Goal: Information Seeking & Learning: Learn about a topic

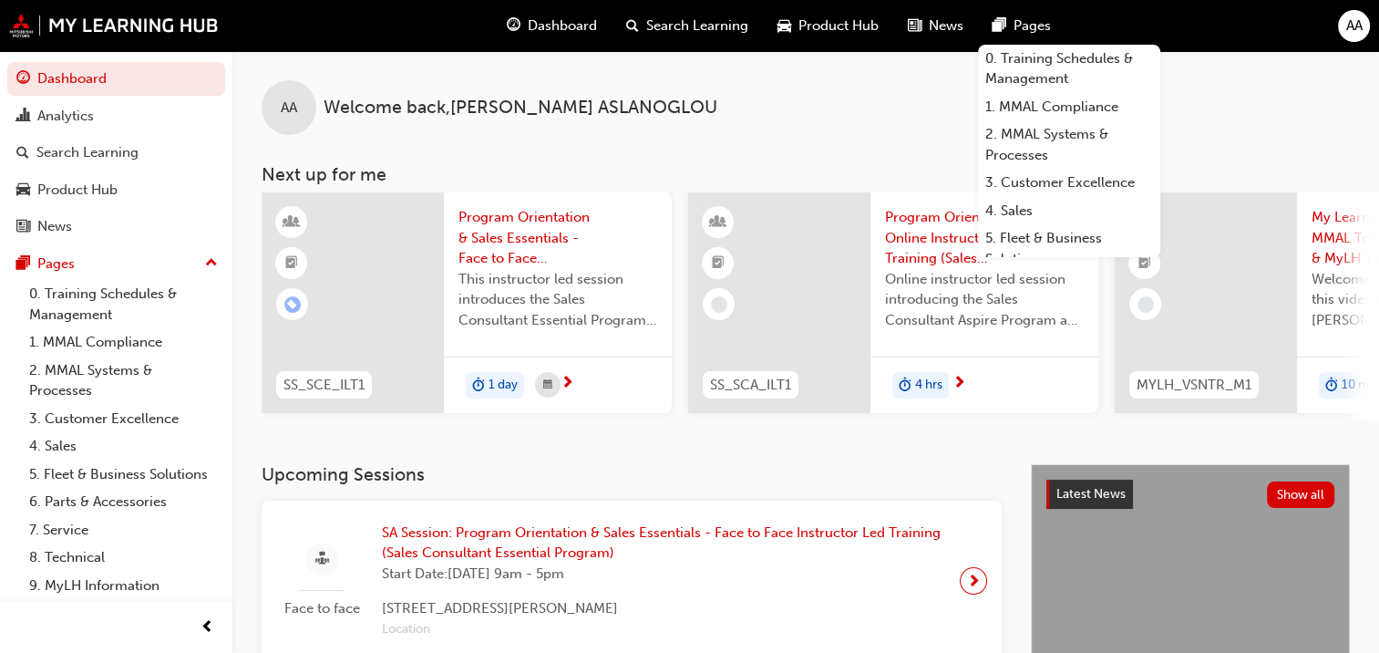
click at [660, 22] on span "Search Learning" at bounding box center [697, 25] width 102 height 21
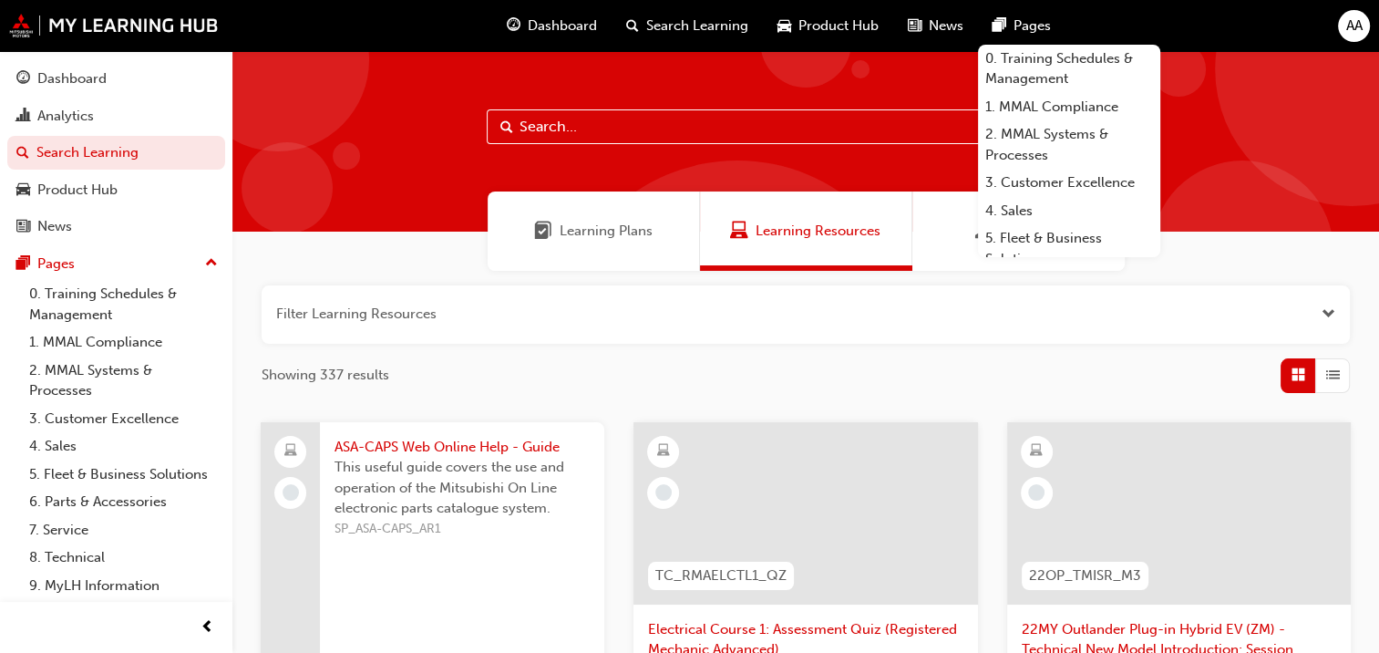
click at [593, 128] on input "text" at bounding box center [806, 126] width 638 height 35
type input "asx"
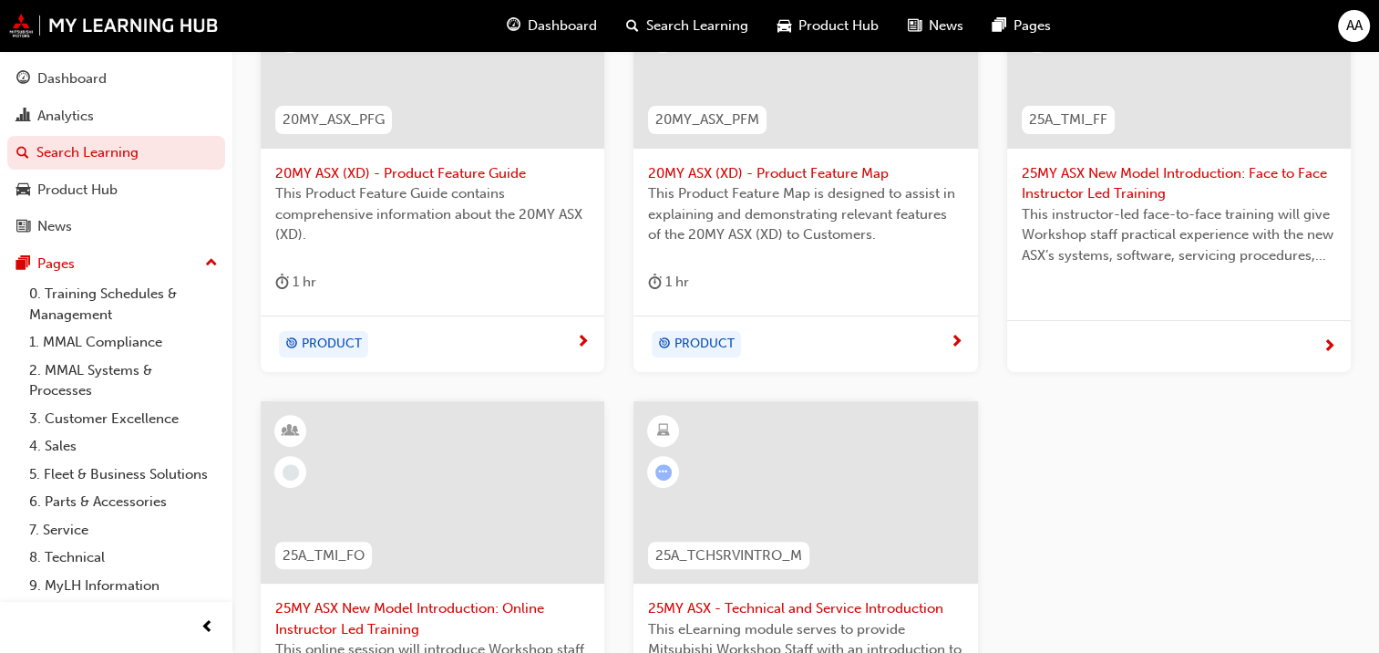
scroll to position [547, 0]
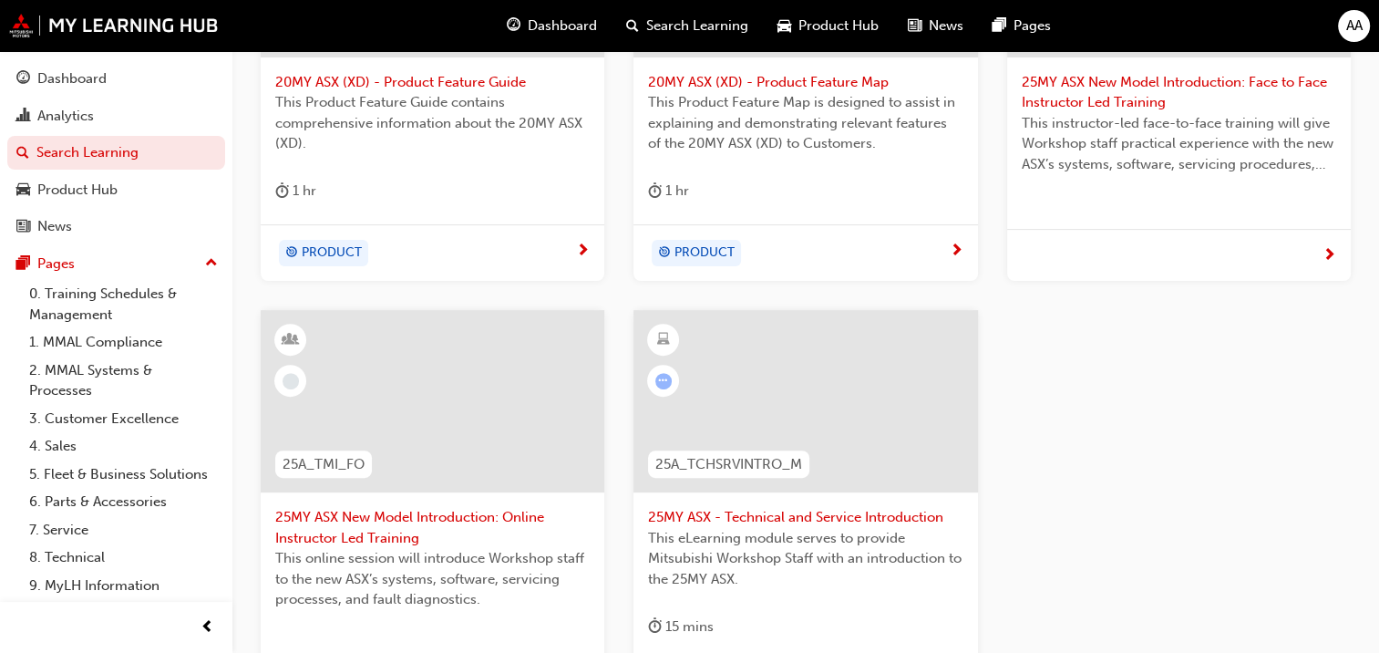
click at [406, 521] on span "25MY ASX New Model Introduction: Online Instructor Led Training" at bounding box center [432, 527] width 315 height 41
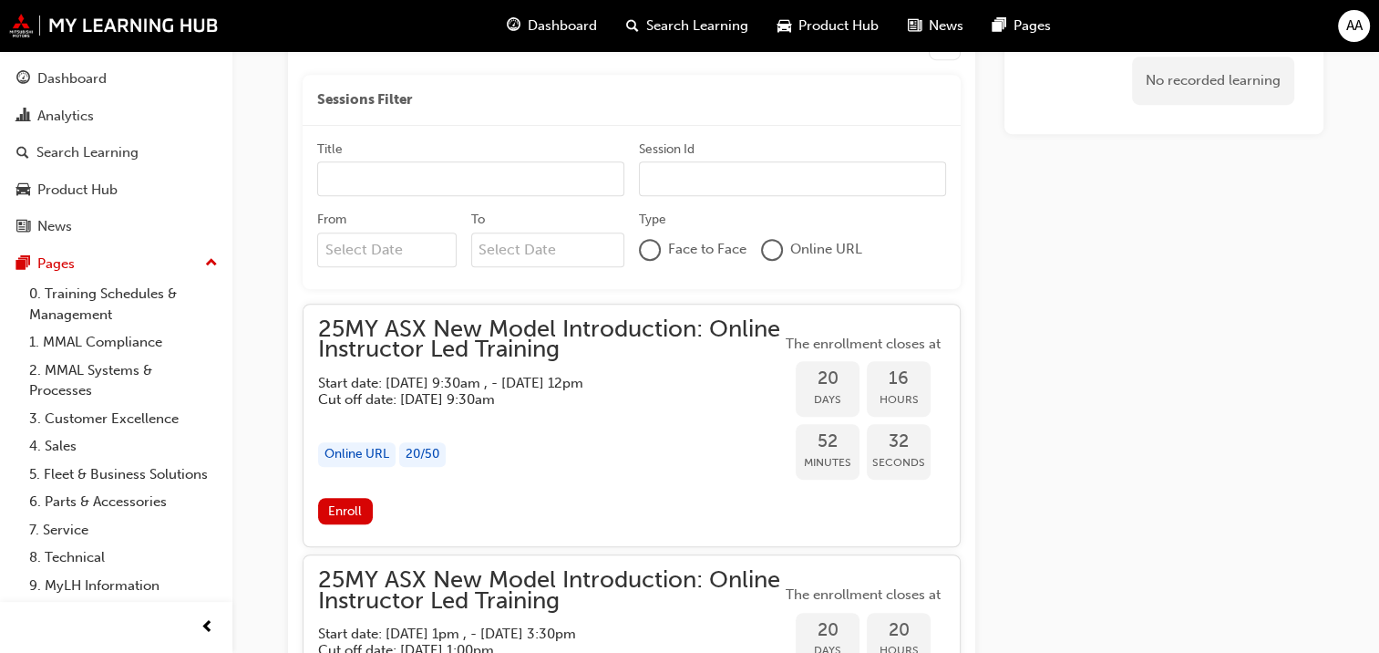
scroll to position [882, 0]
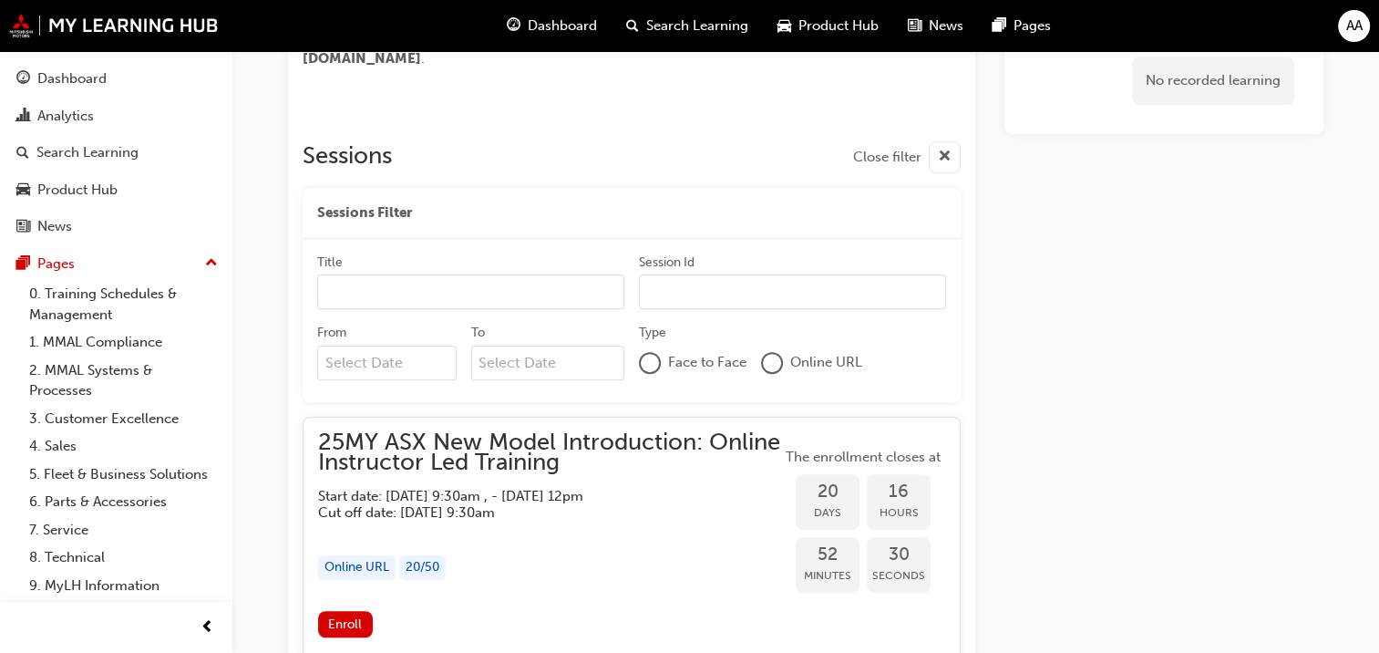
click at [770, 365] on div at bounding box center [772, 363] width 18 height 18
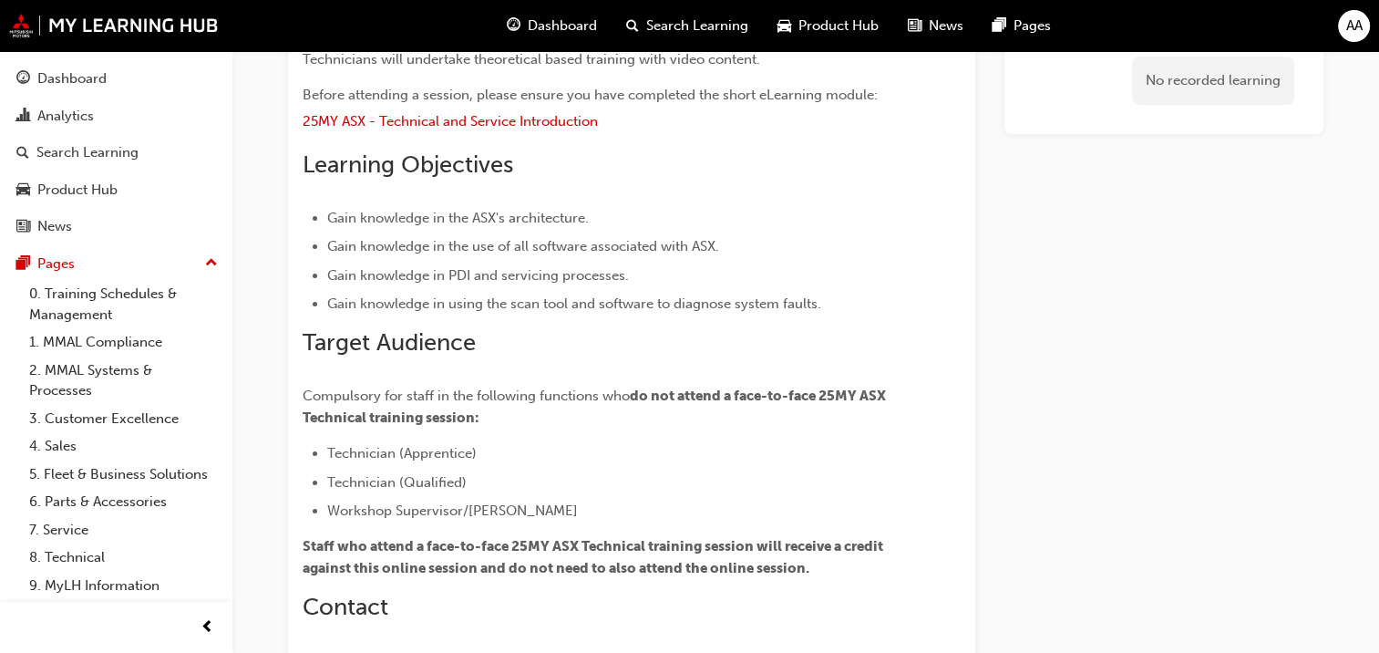
scroll to position [273, 0]
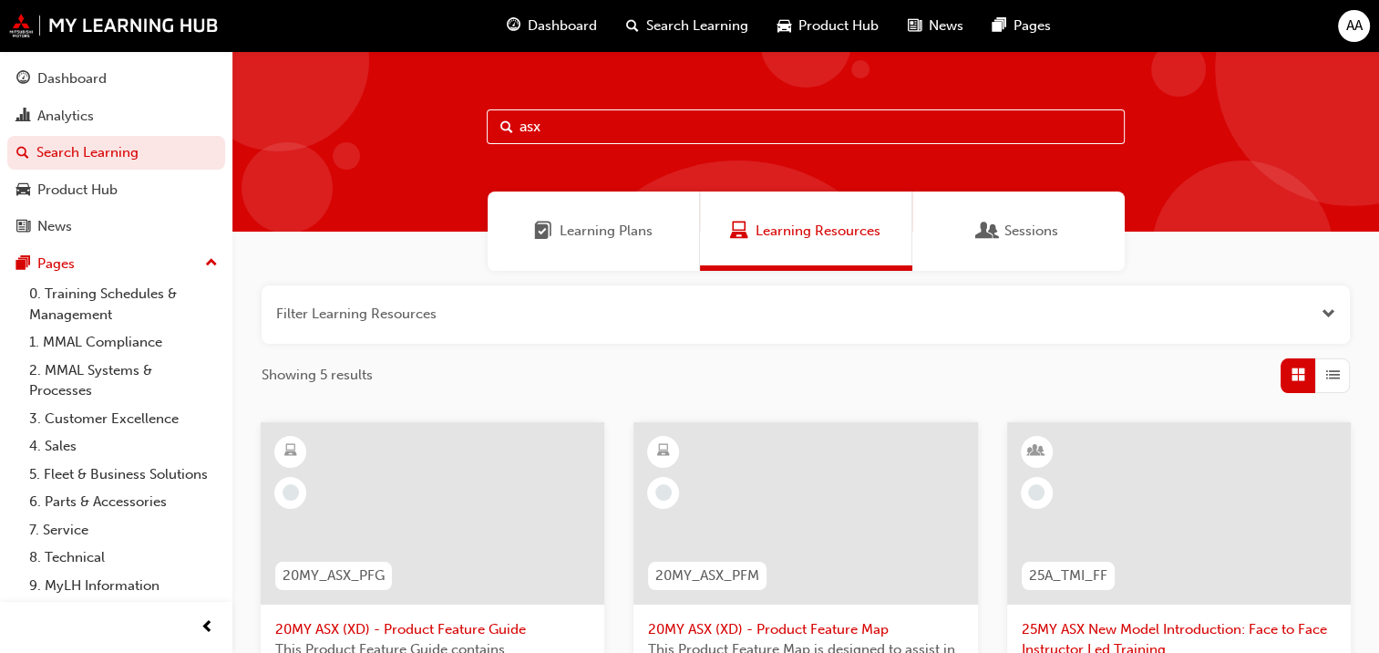
click at [629, 252] on div "Learning Plans" at bounding box center [594, 230] width 212 height 79
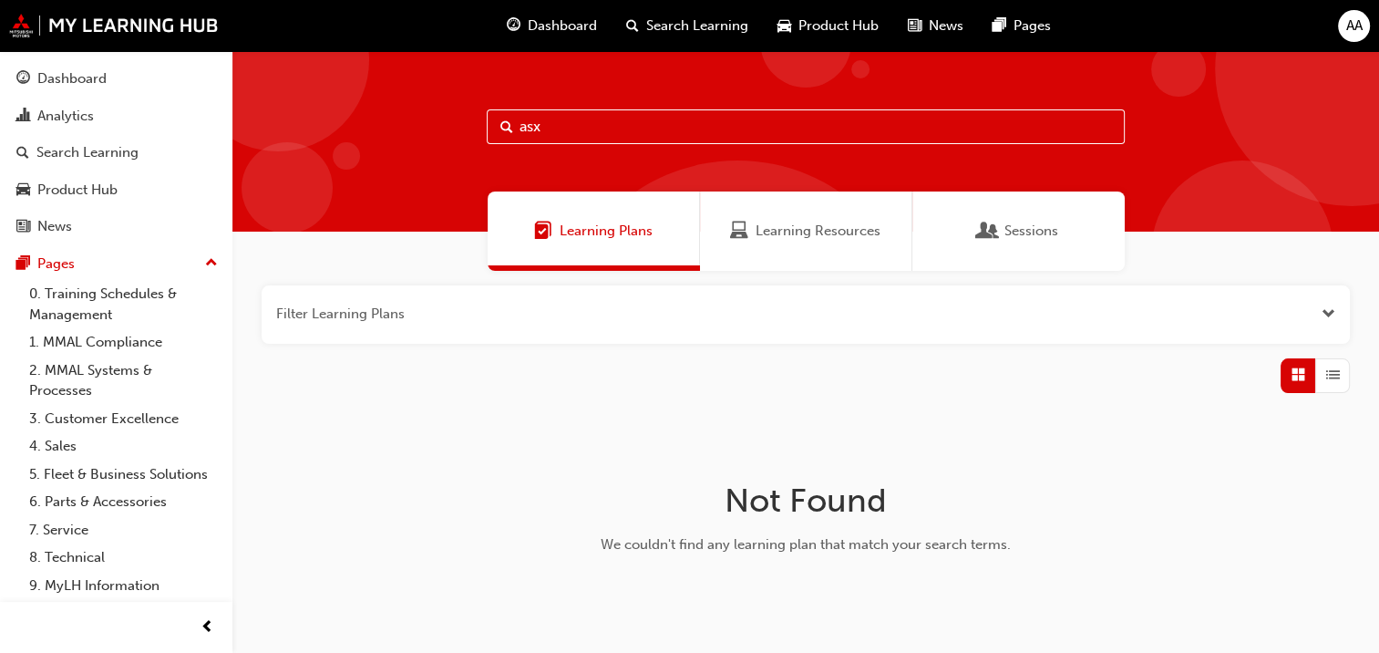
drag, startPoint x: 584, startPoint y: 124, endPoint x: 504, endPoint y: 129, distance: 80.4
click at [504, 129] on div "asx" at bounding box center [806, 126] width 638 height 35
